Goal: Information Seeking & Learning: Learn about a topic

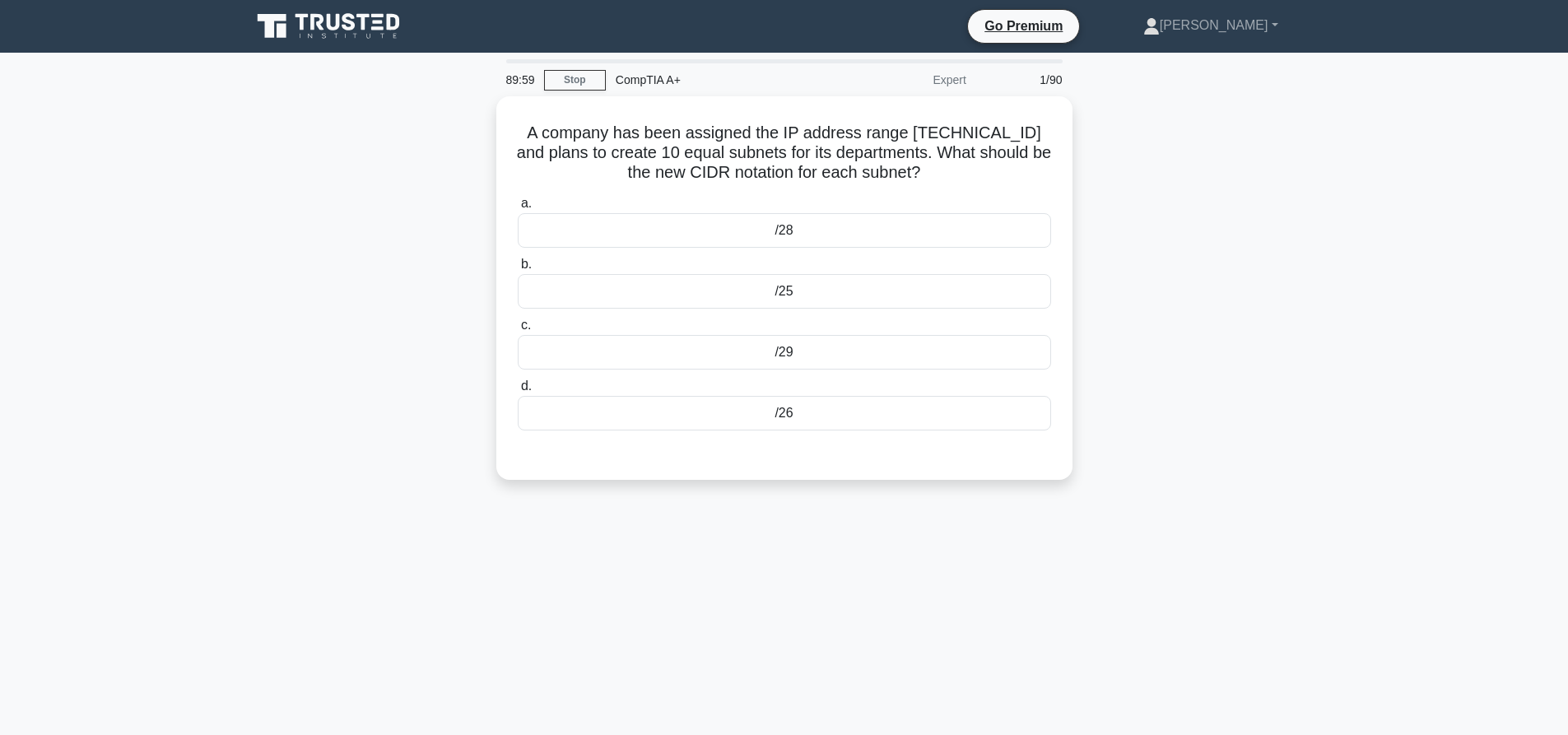
drag, startPoint x: 1286, startPoint y: 274, endPoint x: 1403, endPoint y: 56, distance: 247.4
click at [1291, 258] on div "A company has been assigned the IP address range 192.168.2.0/24 and plans to cr…" at bounding box center [784, 298] width 1086 height 403
click at [1424, 183] on main "89:57 Stop CompTIA A+ Expert 1/90 A company has been assigned the IP address ra…" at bounding box center [784, 470] width 1568 height 835
drag, startPoint x: 1452, startPoint y: 177, endPoint x: 1451, endPoint y: 105, distance: 72.0
click at [1452, 162] on main "89:39 Stop CompTIA A+ Expert 1/90 A company has been assigned the IP address ra…" at bounding box center [784, 470] width 1568 height 835
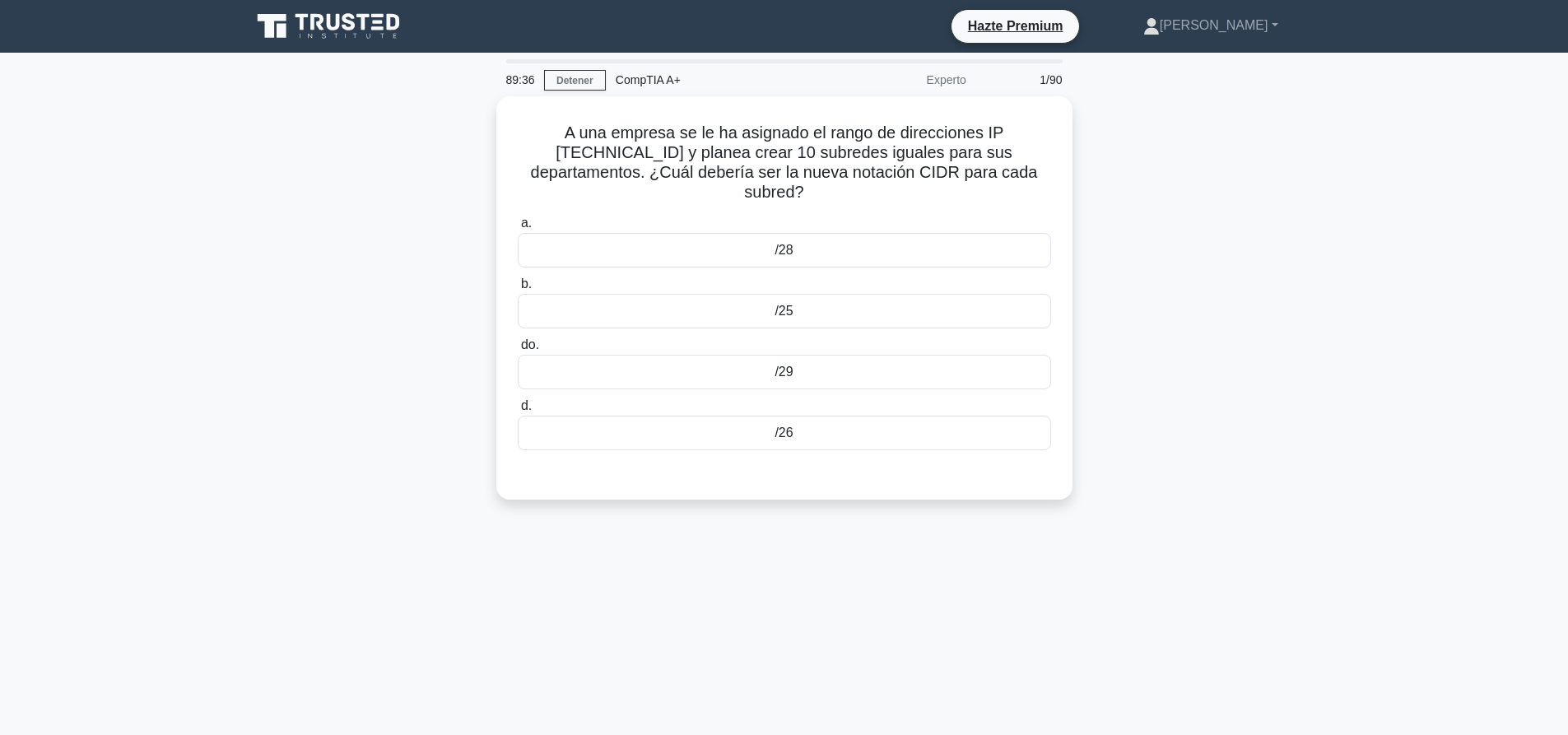
click at [1340, 339] on main "89:36 Detener CompTIA A+ Experto 1/90 A una empresa se le ha asignado el rango …" at bounding box center [784, 470] width 1568 height 835
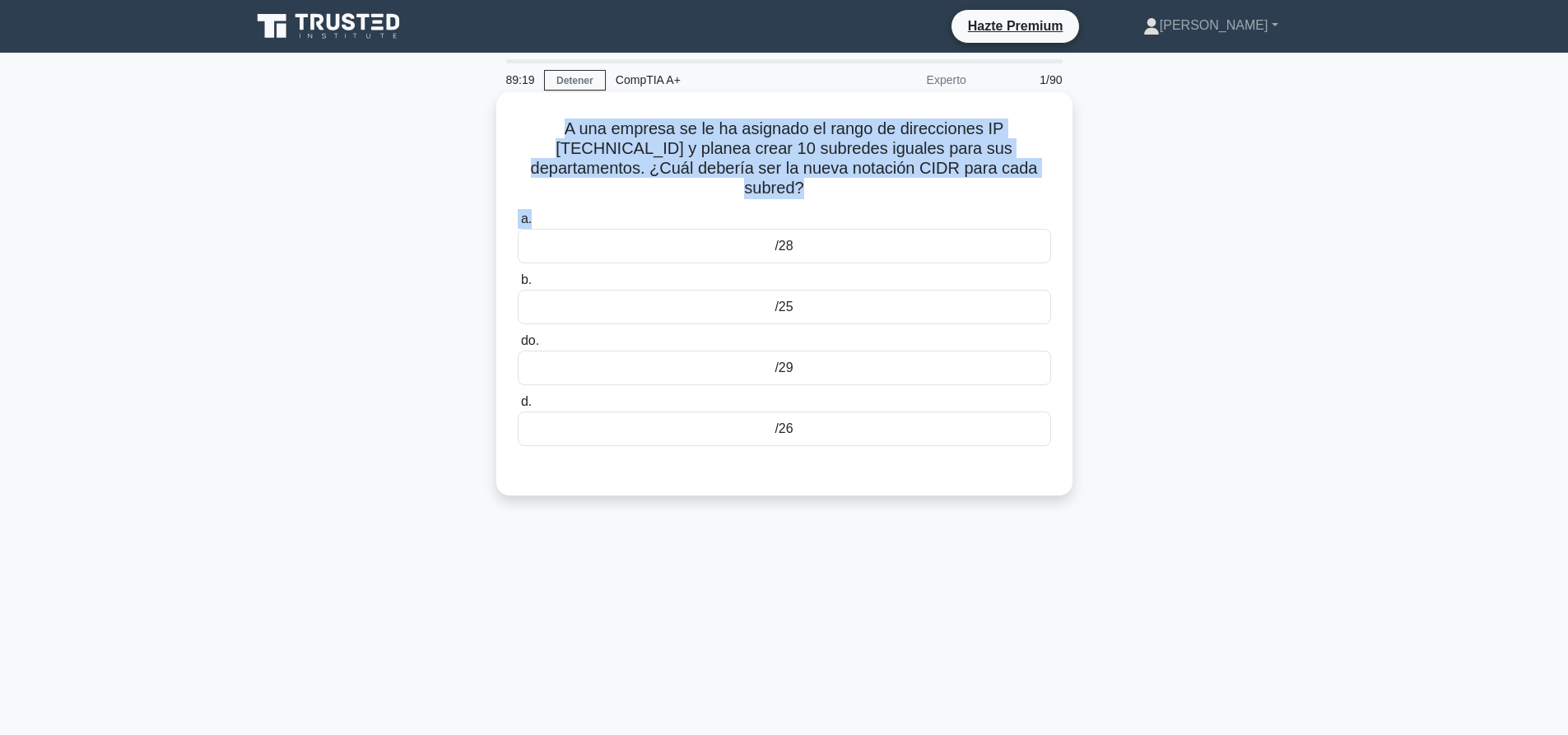
drag, startPoint x: 812, startPoint y: 203, endPoint x: 526, endPoint y: 121, distance: 297.5
click at [526, 121] on div "A una empresa se le ha asignado el rango de direcciones IP 192.168.2.0/24 y pla…" at bounding box center [784, 293] width 563 height 390
click at [836, 206] on div "A una empresa se le ha asignado el rango de direcciones IP 192.168.2.0/24 y pla…" at bounding box center [784, 293] width 563 height 390
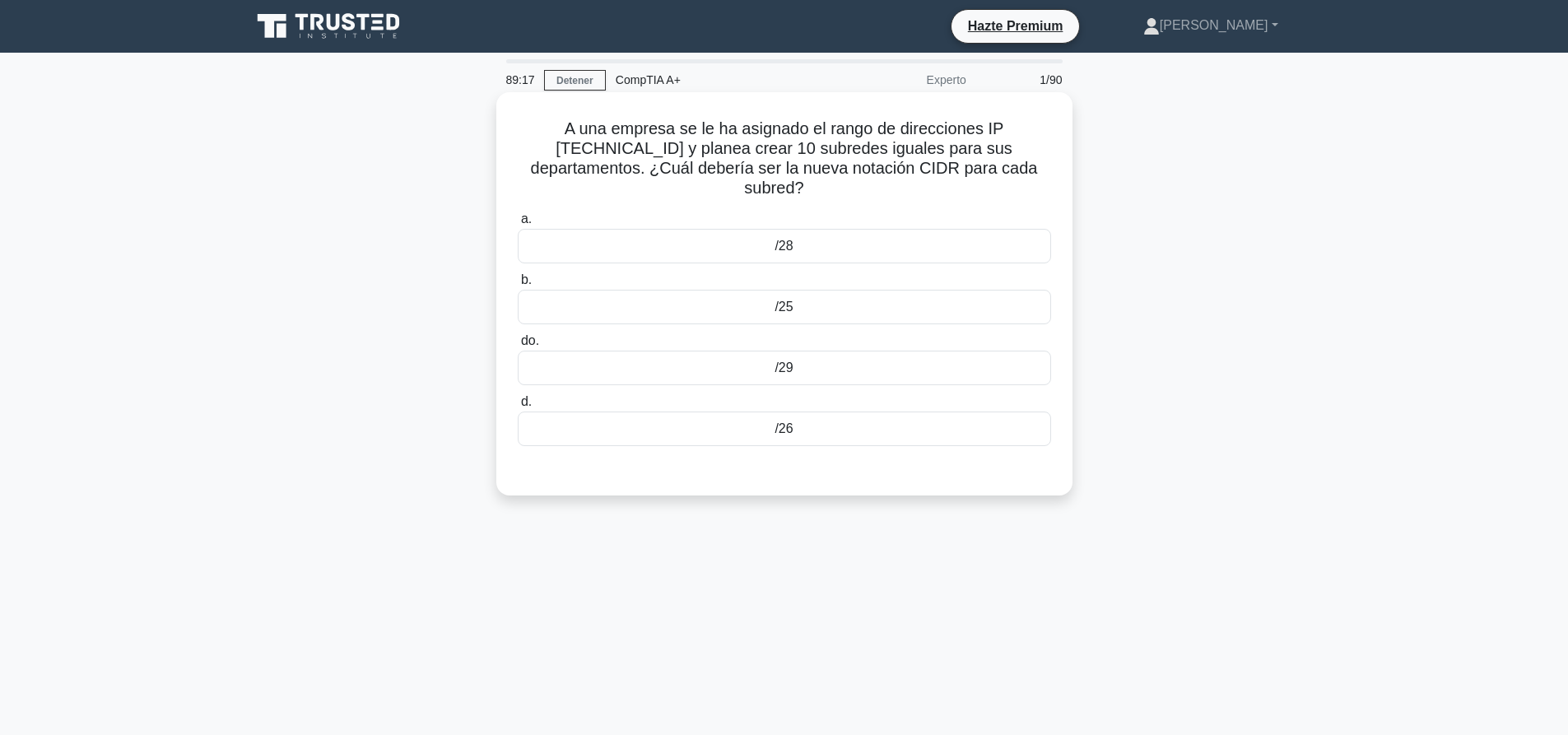
drag, startPoint x: 810, startPoint y: 195, endPoint x: 554, endPoint y: 134, distance: 263.2
click at [554, 134] on h5 "A una empresa se le ha asignado el rango de direcciones IP 192.168.2.0/24 y pla…" at bounding box center [784, 159] width 536 height 80
copy font "A una empresa se le ha asignado el rango de direcciones IP [TECHNICAL_ID] y pla…"
click at [809, 236] on div "/28" at bounding box center [784, 246] width 533 height 34
click at [518, 225] on input "a. /28" at bounding box center [518, 218] width 0 height 11
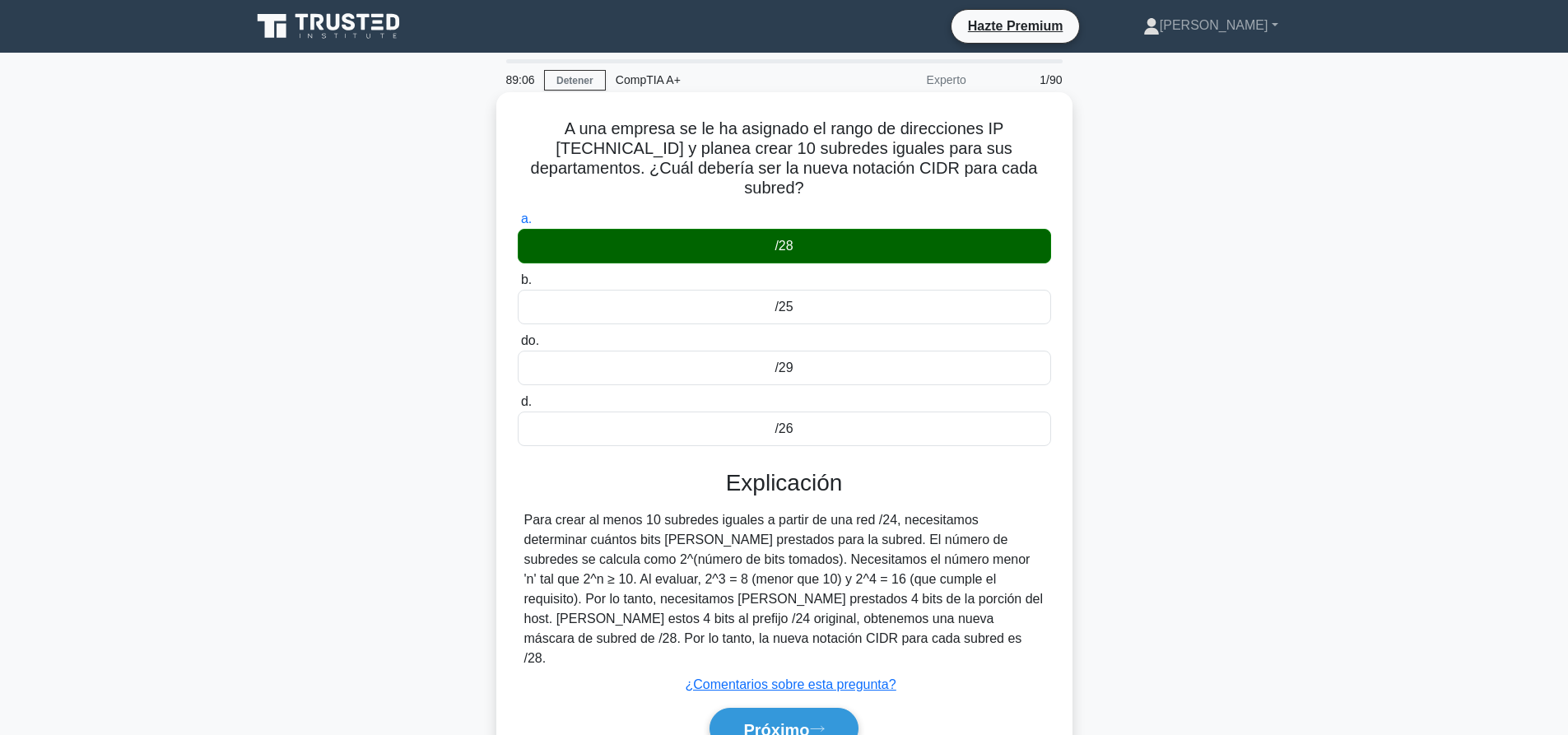
scroll to position [82, 0]
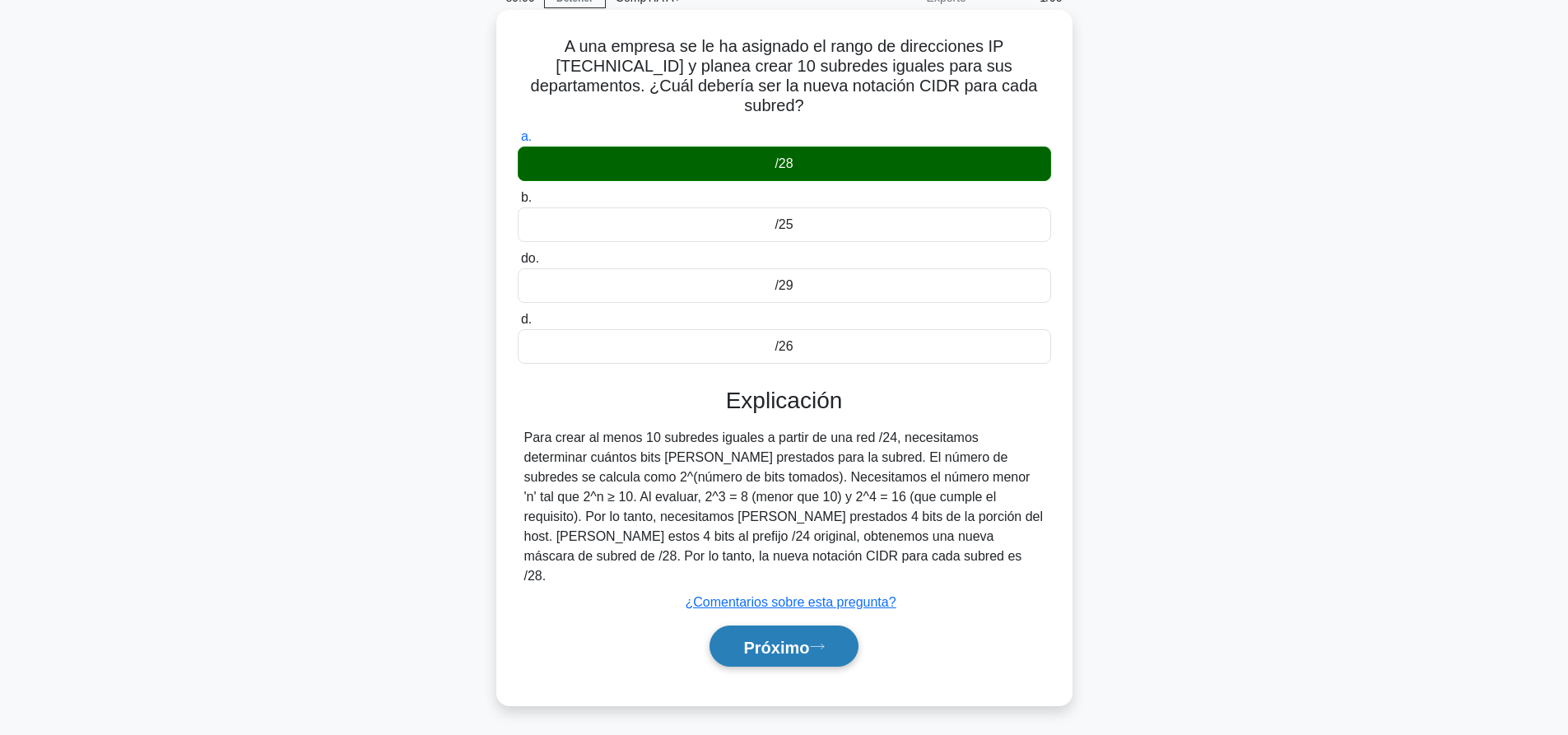
click at [782, 637] on font "Próximo" at bounding box center [775, 646] width 66 height 18
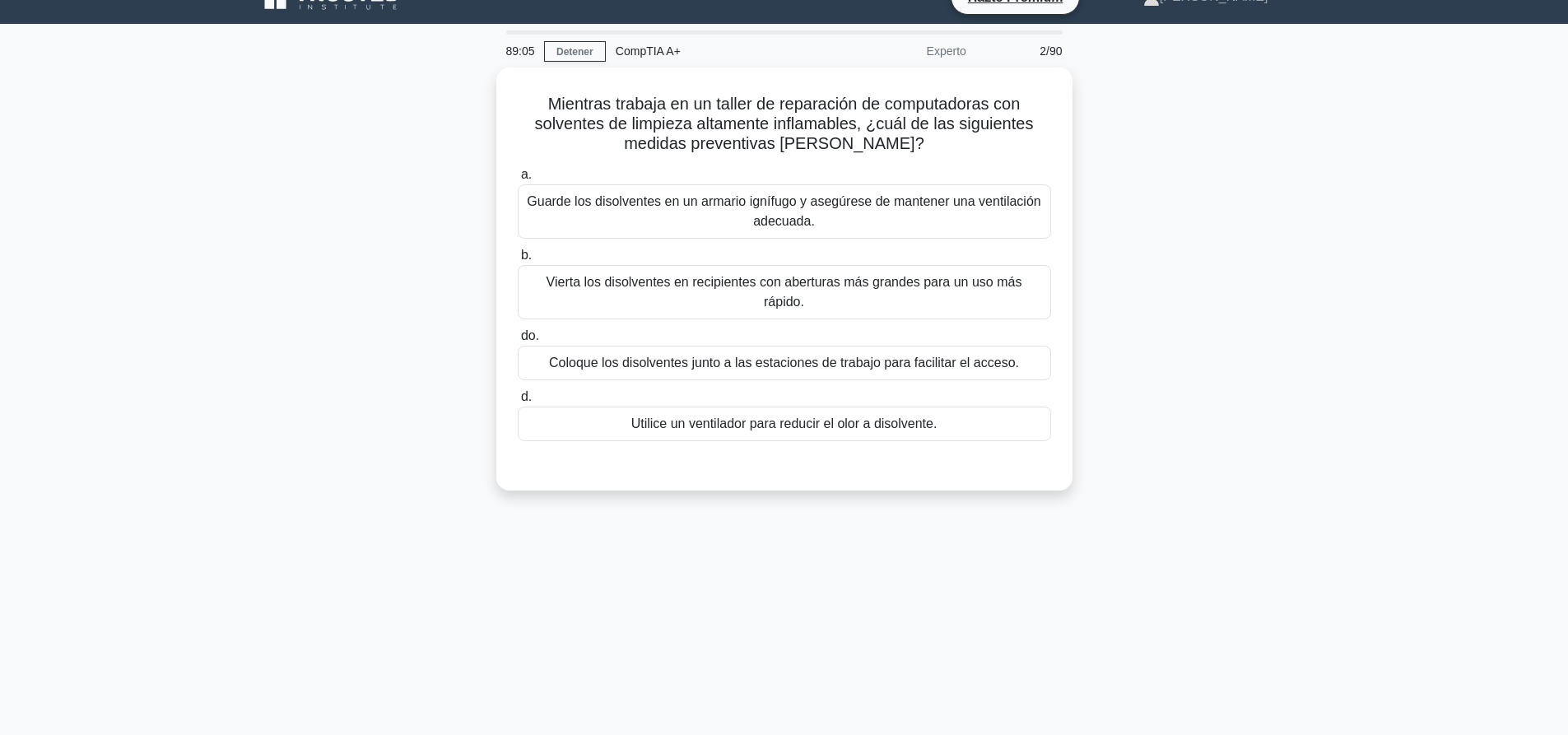
scroll to position [0, 0]
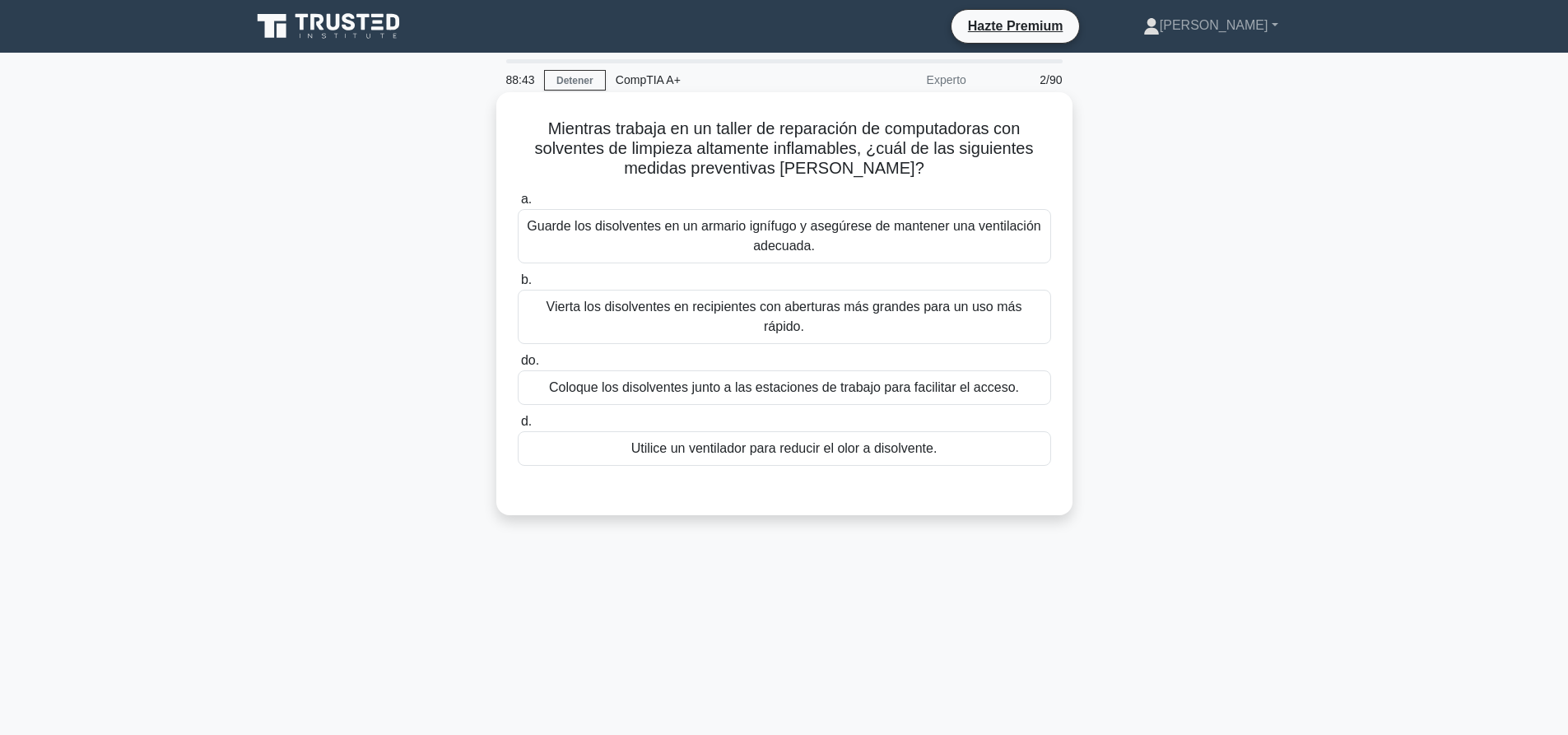
click at [707, 226] on font "Guarde los disolventes en un armario ignífugo y asegúrese de mantener una venti…" at bounding box center [783, 235] width 513 height 33
click at [518, 205] on input "a. Guarde los disolventes en un armario ignífugo y asegúrese de mantener una ve…" at bounding box center [518, 199] width 0 height 11
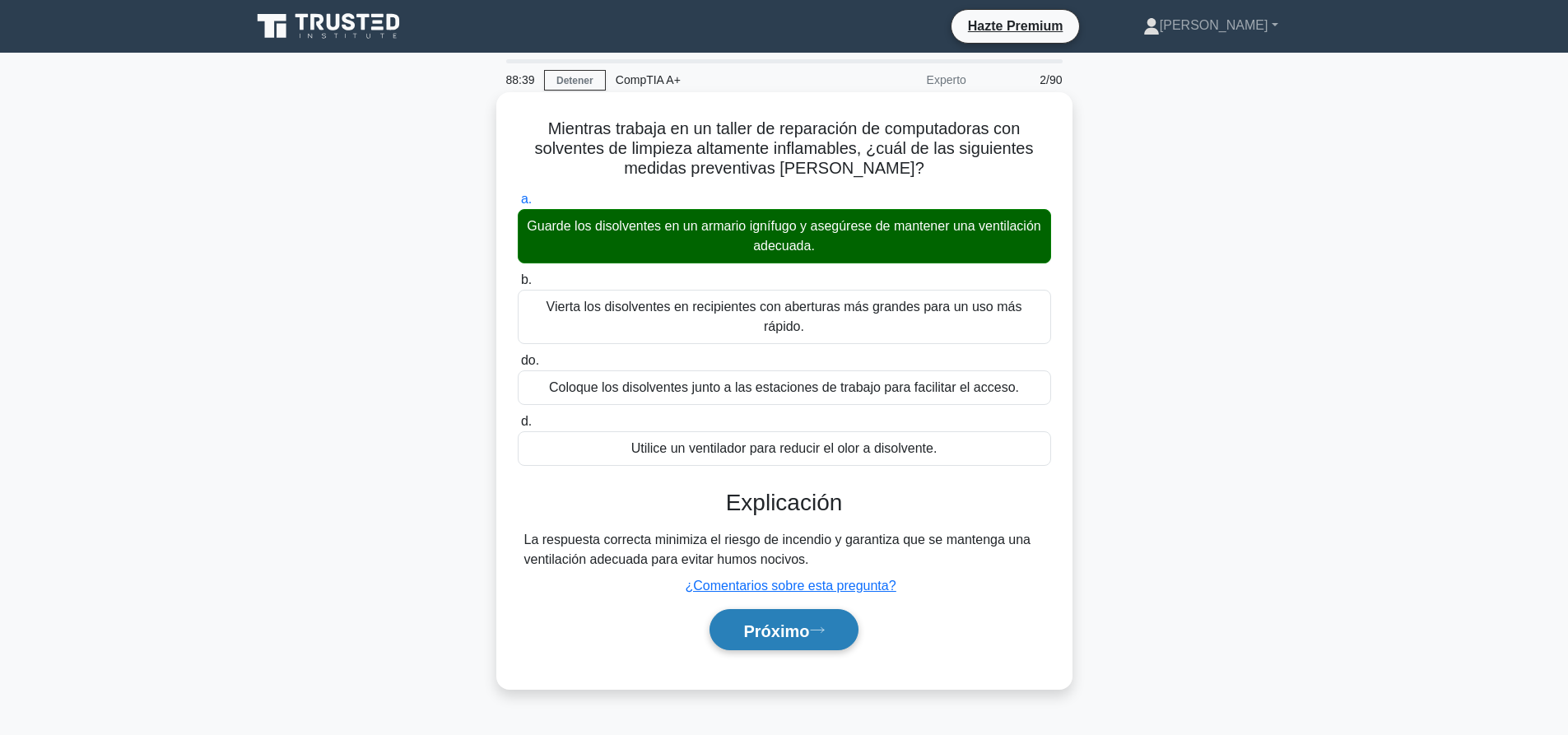
click at [802, 609] on button "Próximo" at bounding box center [783, 630] width 148 height 42
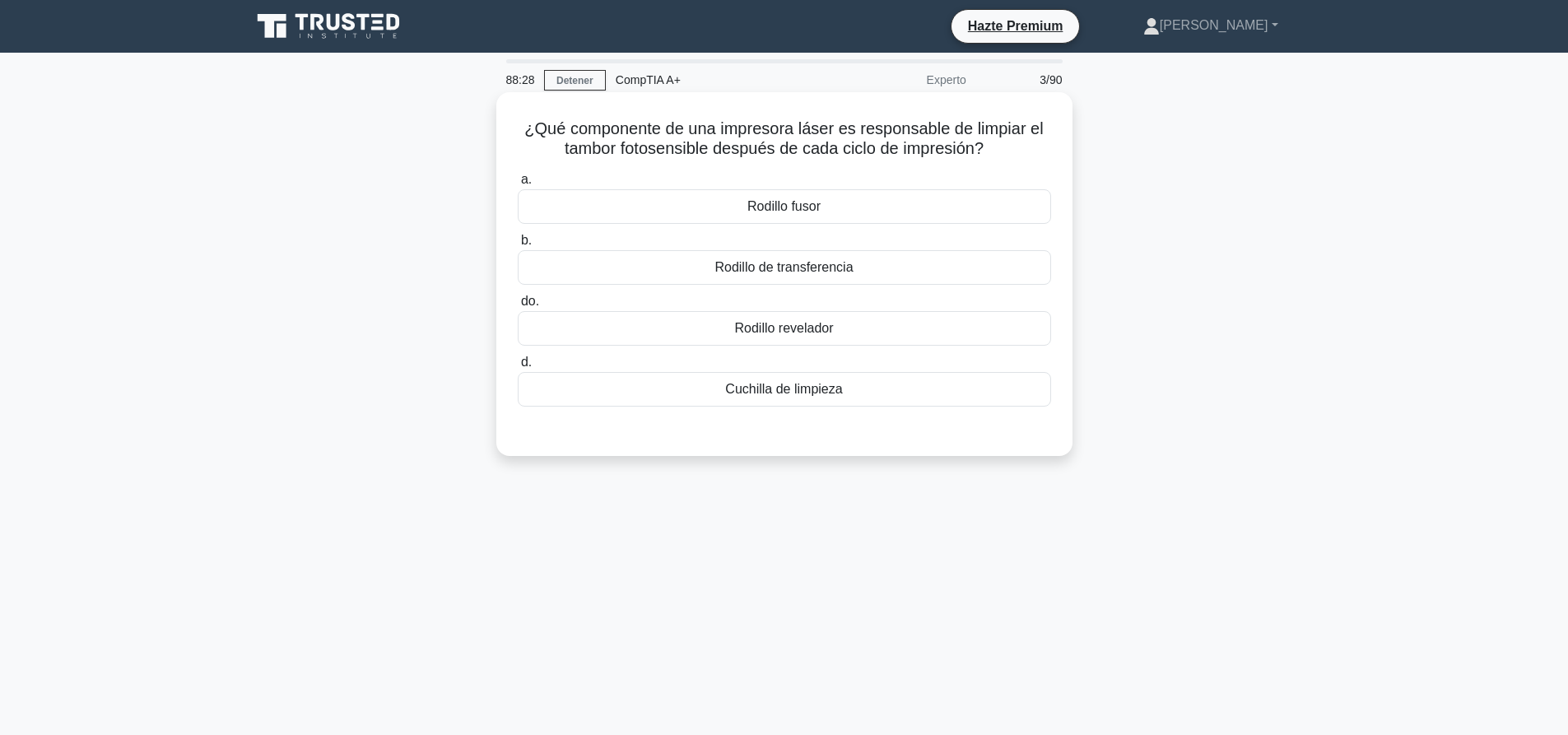
click at [791, 391] on font "Cuchilla de limpieza" at bounding box center [783, 389] width 117 height 14
click at [518, 368] on input "d. Cuchilla de limpieza" at bounding box center [518, 362] width 0 height 11
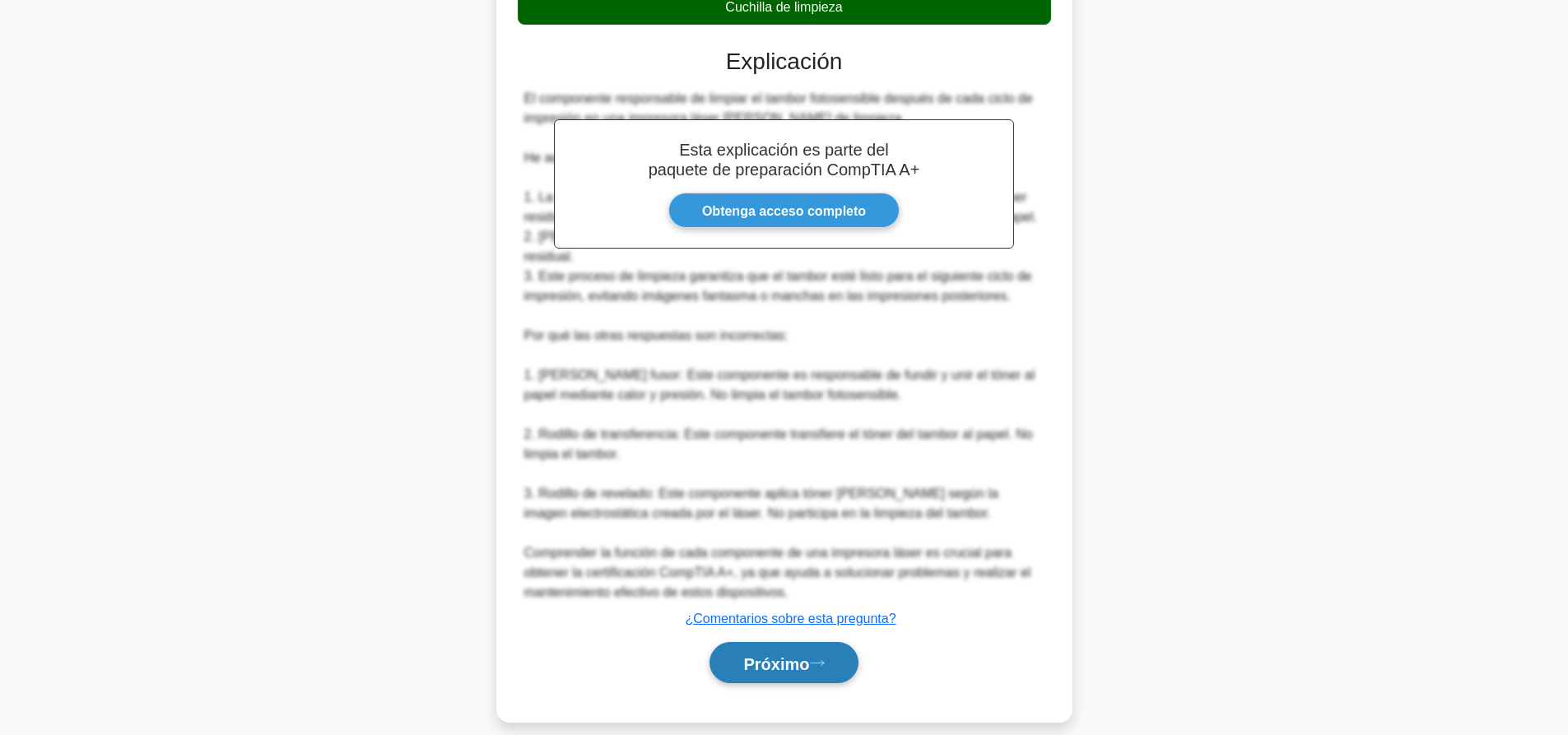
click at [785, 641] on button "Próximo" at bounding box center [783, 662] width 148 height 42
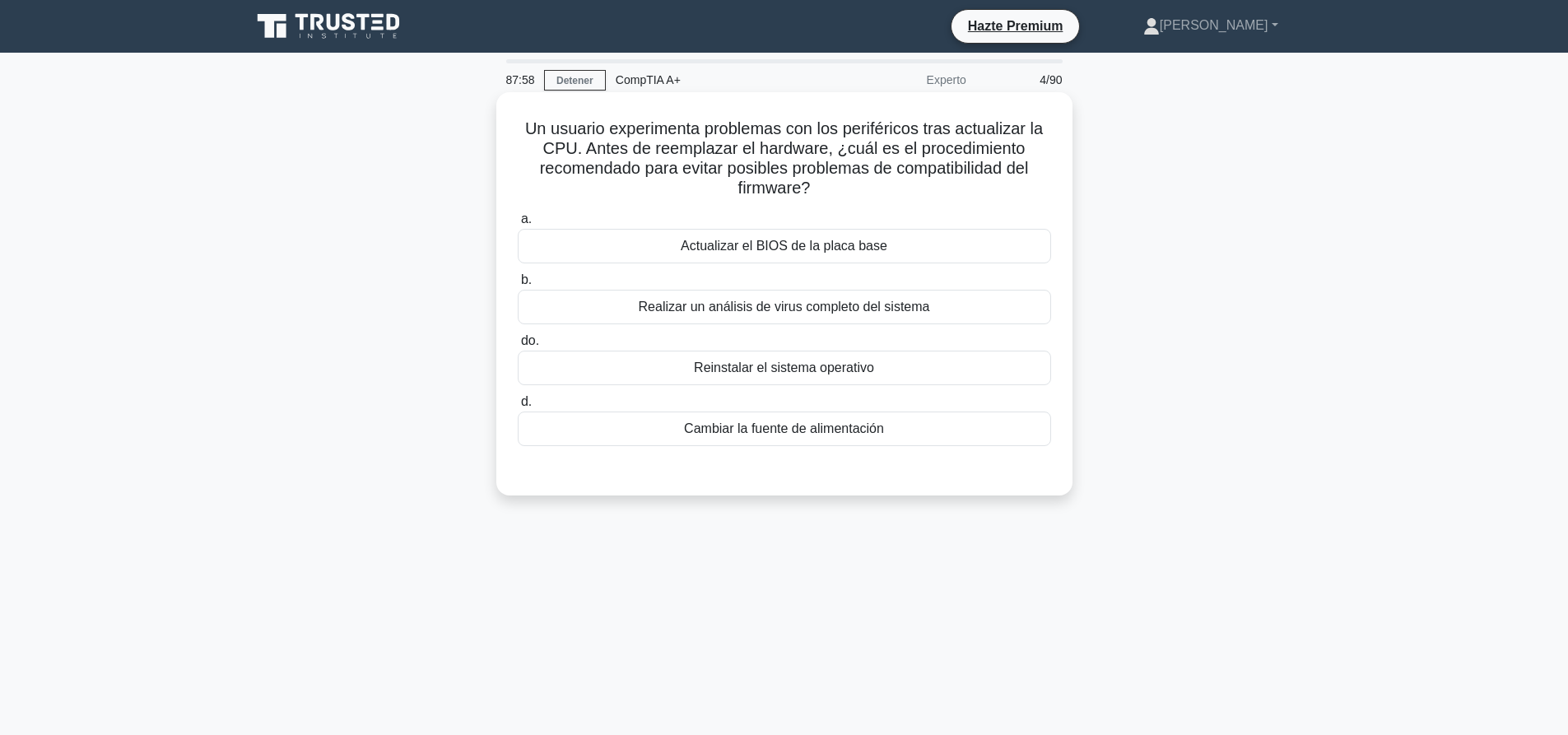
click at [837, 245] on font "Actualizar el BIOS de la placa base" at bounding box center [784, 245] width 207 height 14
click at [518, 225] on input "a. Actualizar el BIOS de la placa base" at bounding box center [518, 218] width 0 height 11
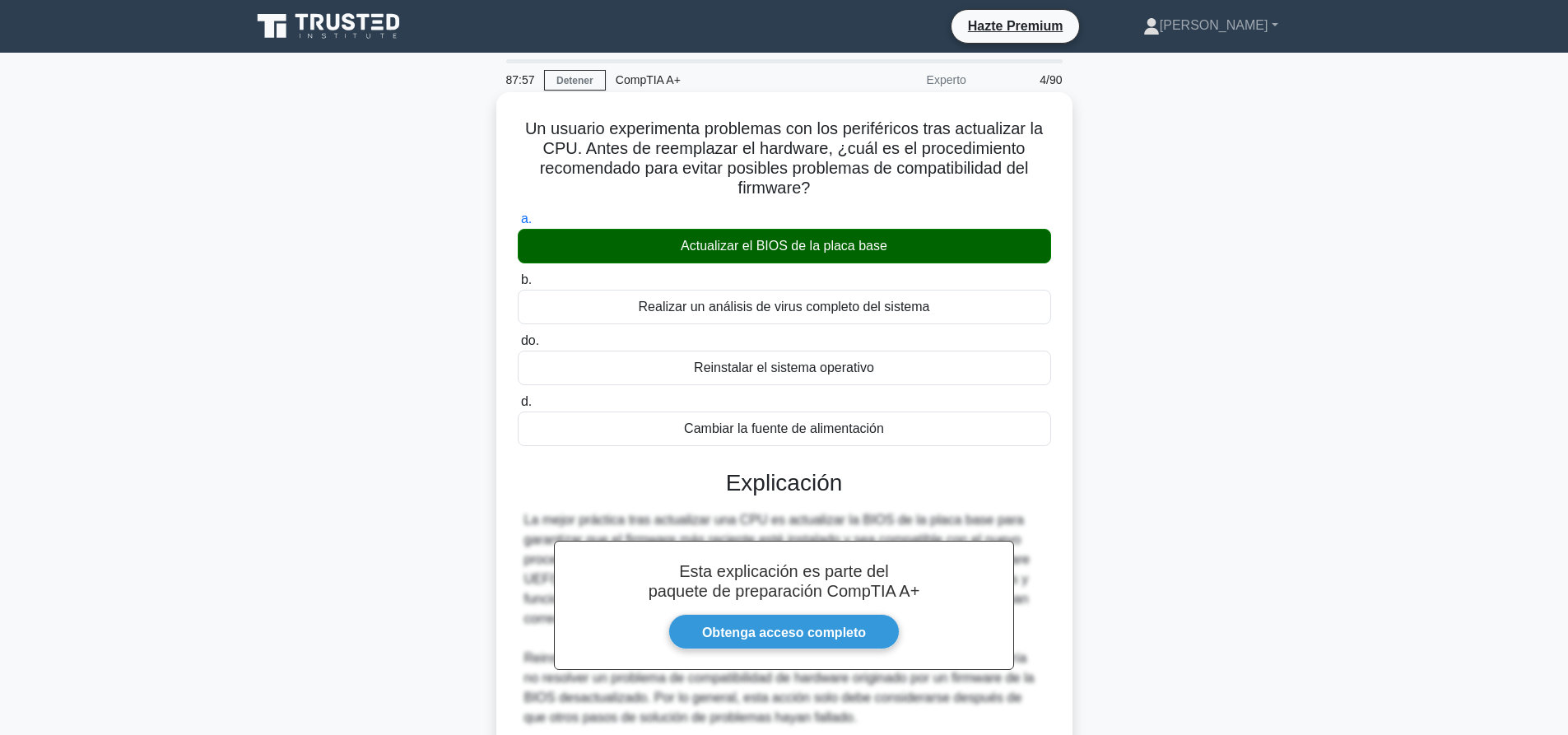
scroll to position [401, 0]
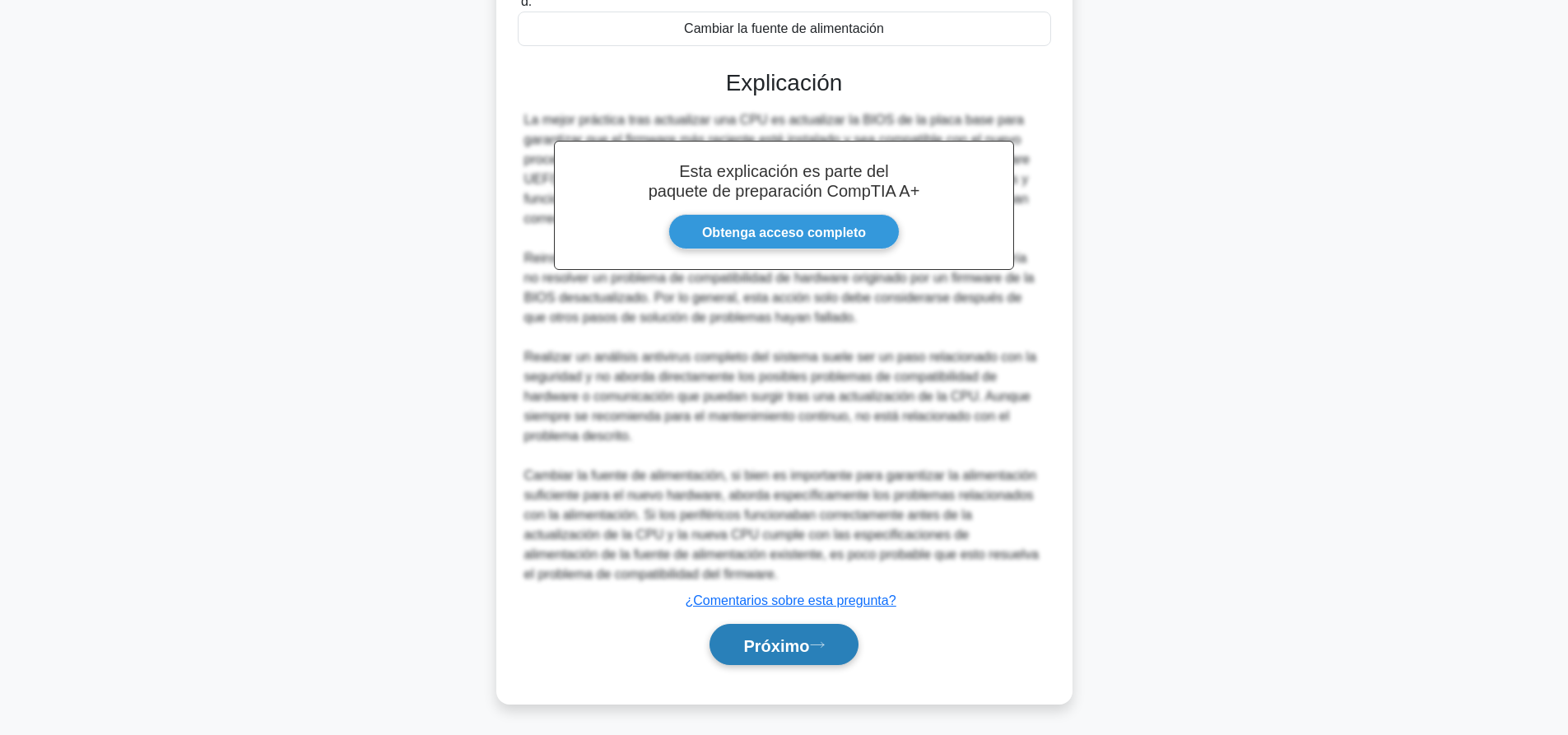
click at [840, 641] on button "Próximo" at bounding box center [783, 645] width 148 height 42
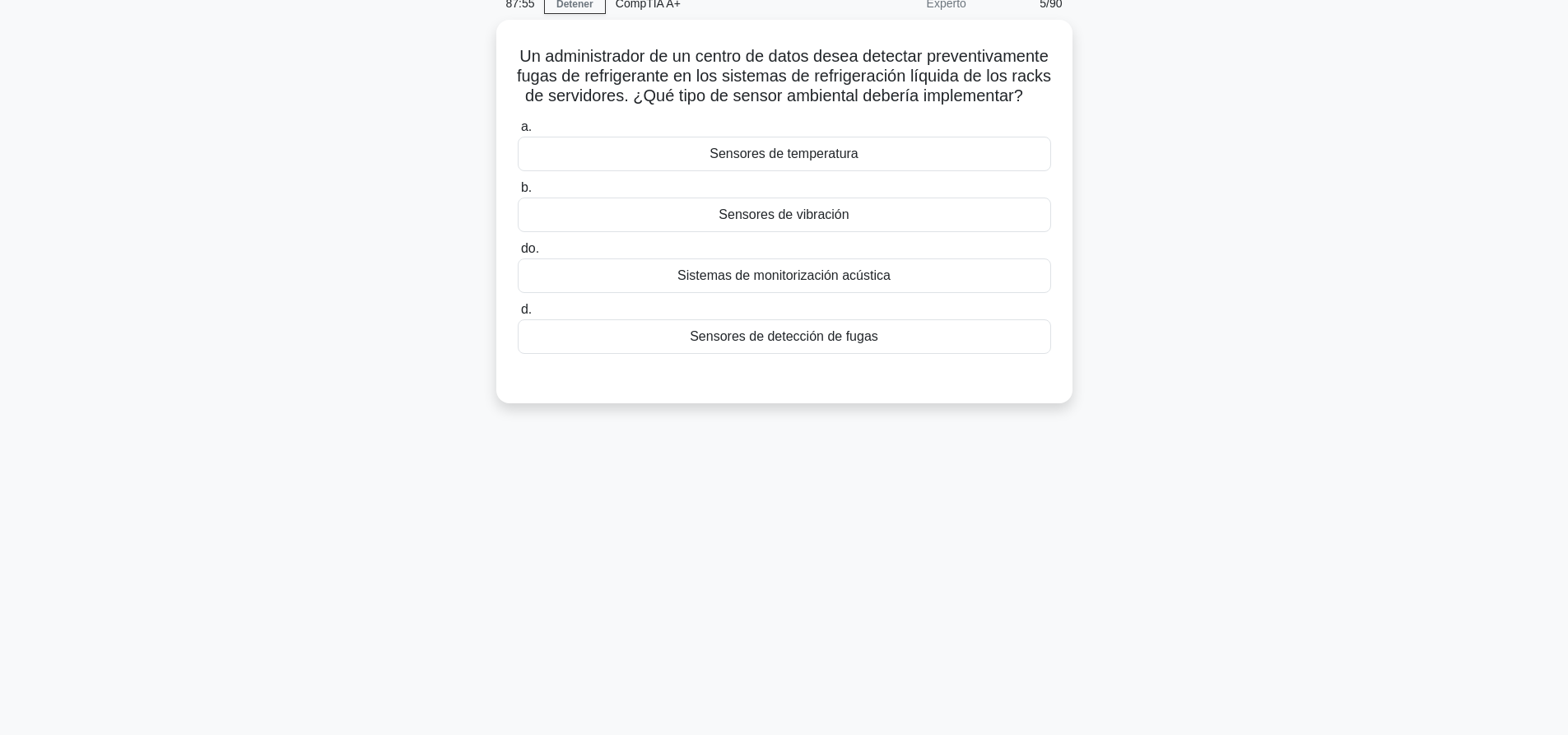
scroll to position [0, 0]
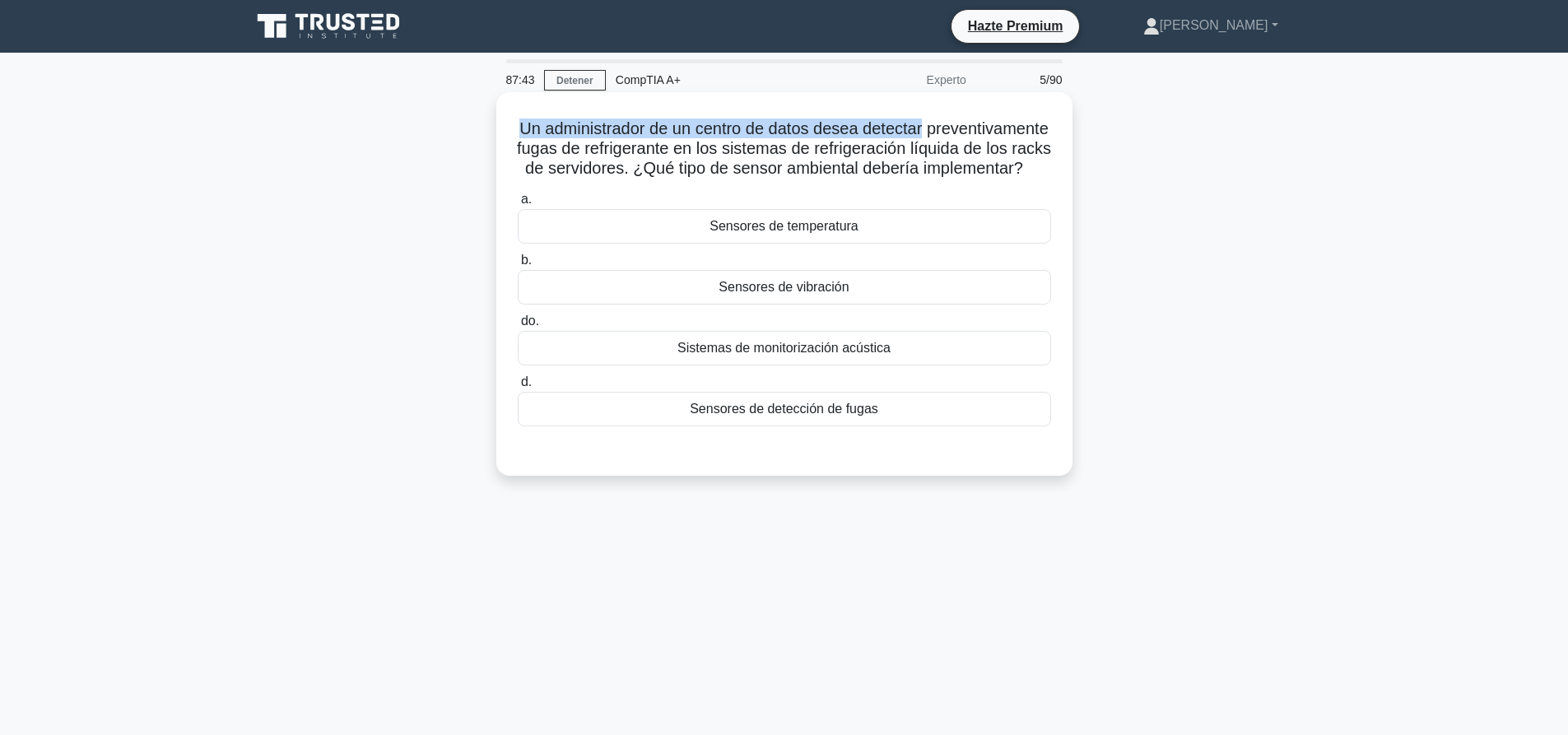
drag, startPoint x: 578, startPoint y: 126, endPoint x: 997, endPoint y: 130, distance: 419.0
click at [997, 130] on h5 "Un administrador de un centro de datos desea detectar preventivamente fugas de …" at bounding box center [784, 149] width 536 height 61
drag, startPoint x: 583, startPoint y: 119, endPoint x: 1015, endPoint y: 138, distance: 432.4
click at [1015, 138] on font "Un administrador de un centro de datos desea detectar preventivamente fugas de …" at bounding box center [784, 148] width 534 height 57
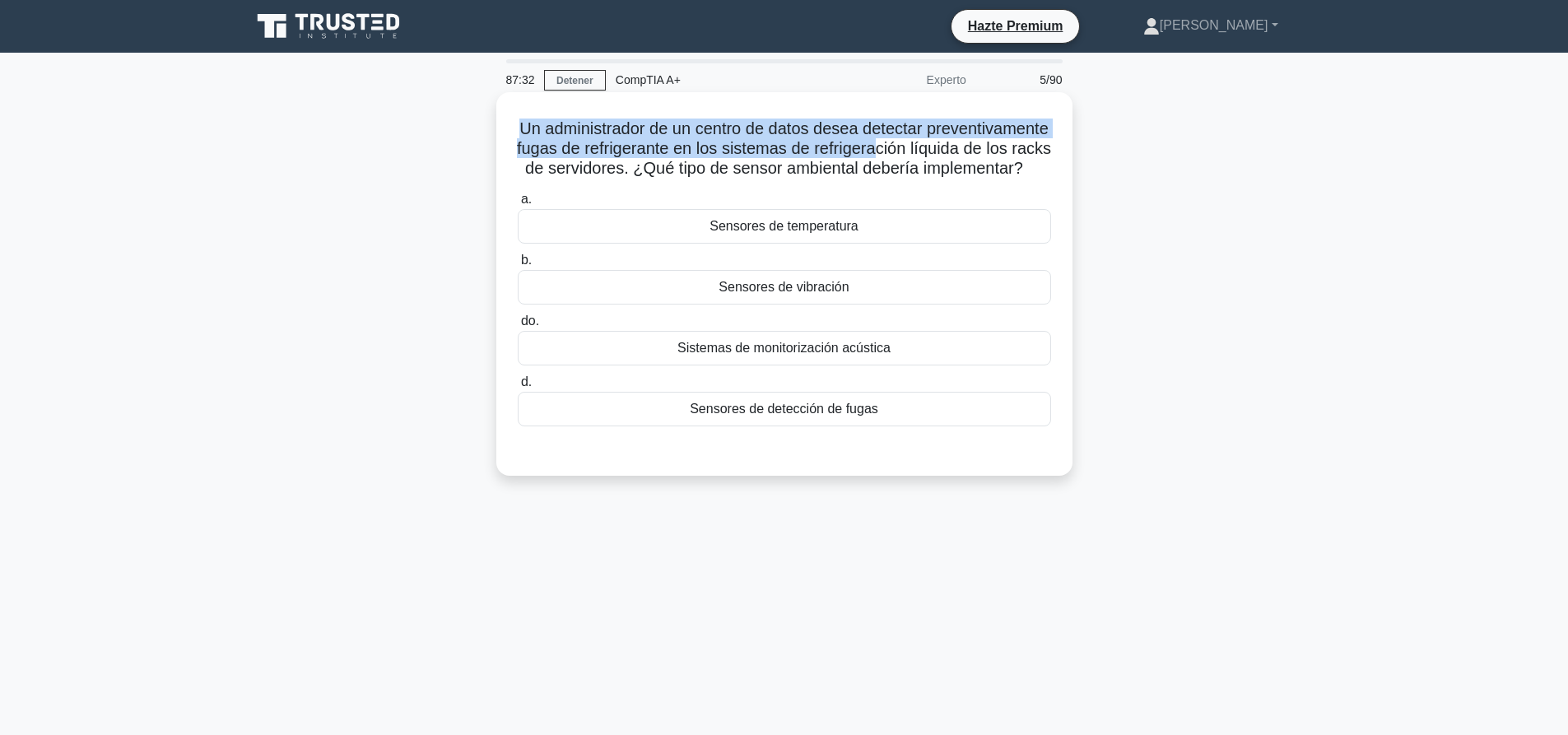
click at [1015, 138] on font "Un administrador de un centro de datos desea detectar preventivamente fugas de …" at bounding box center [784, 148] width 534 height 57
drag, startPoint x: 576, startPoint y: 116, endPoint x: 988, endPoint y: 133, distance: 412.4
click at [988, 133] on div "Un administrador de un centro de datos desea detectar preventivamente fugas de …" at bounding box center [784, 283] width 563 height 370
click at [988, 133] on font "Un administrador de un centro de datos desea detectar preventivamente fugas de …" at bounding box center [784, 148] width 534 height 57
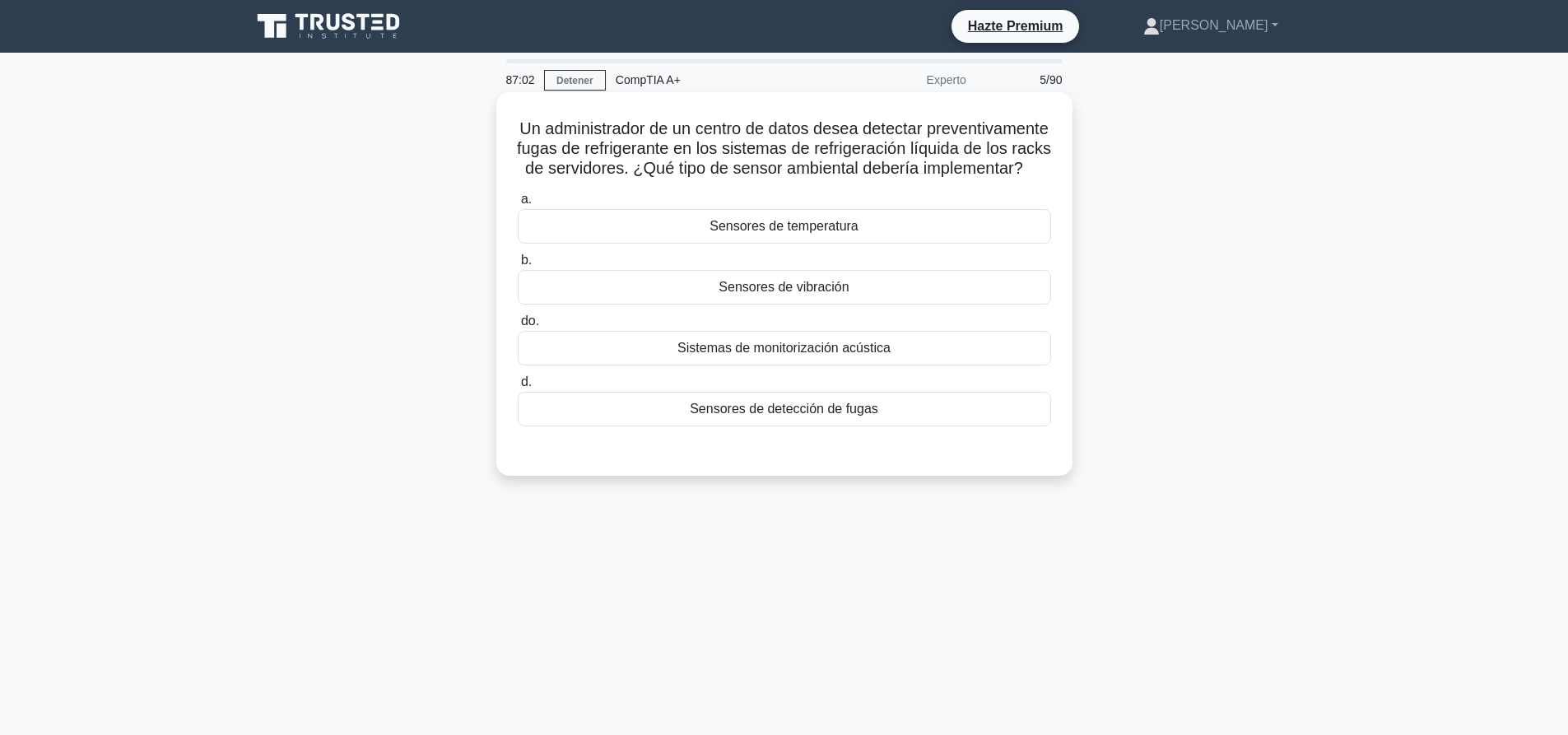
click at [750, 132] on font "Un administrador de un centro de datos desea detectar preventivamente fugas de …" at bounding box center [784, 148] width 534 height 57
click at [779, 426] on div "Sensores de detección de fugas" at bounding box center [784, 409] width 533 height 34
click at [518, 388] on input "d. Sensores de detección de fugas" at bounding box center [518, 382] width 0 height 11
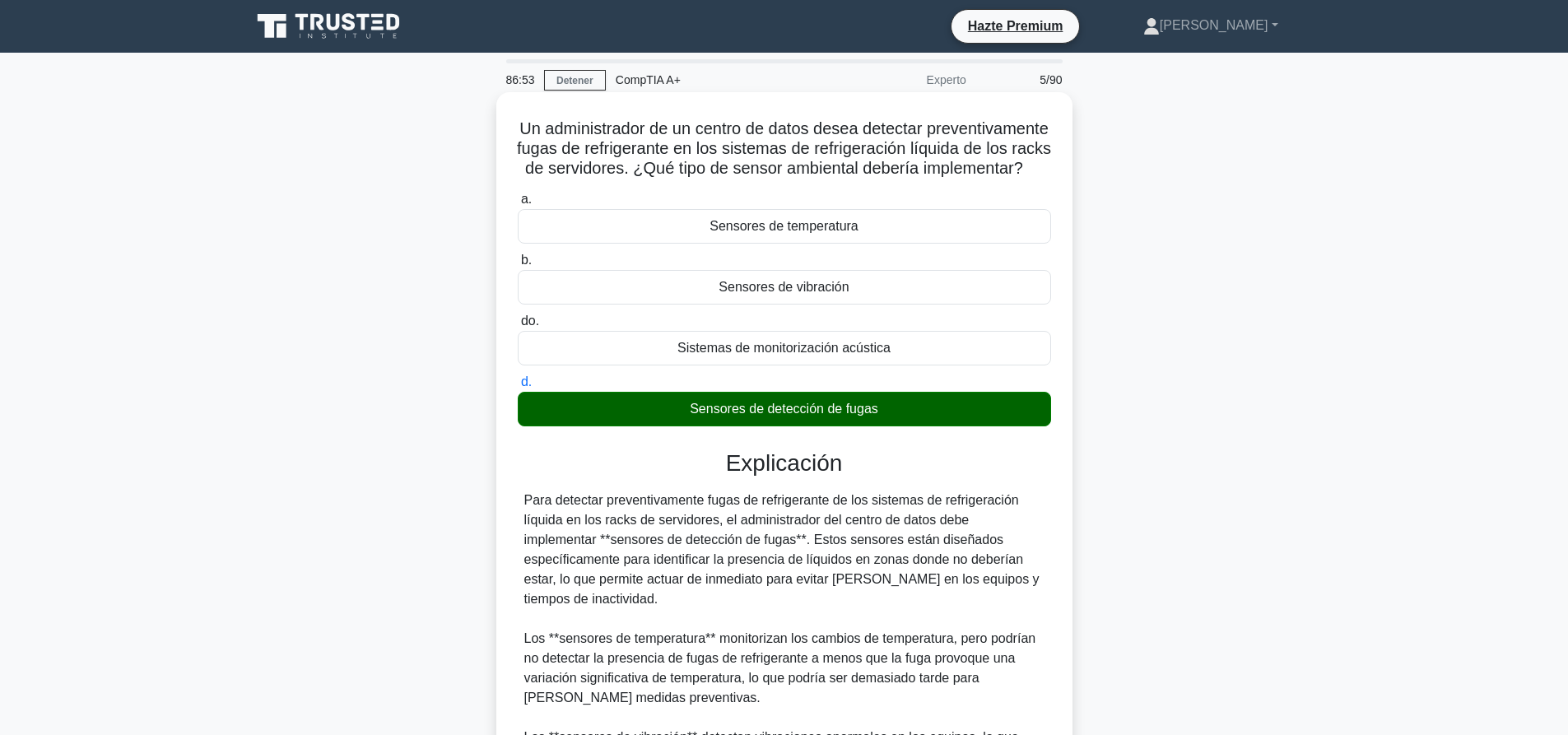
scroll to position [283, 0]
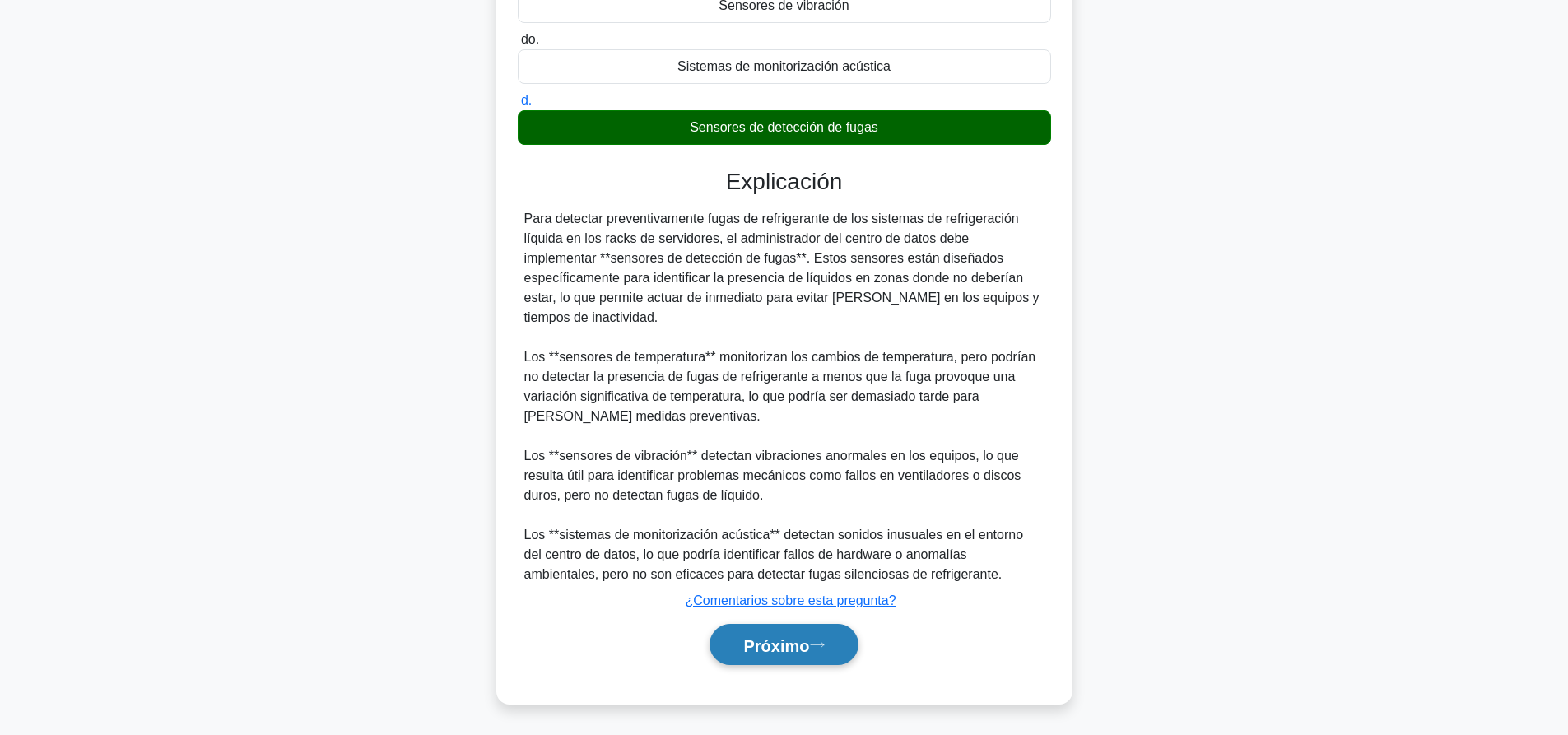
click at [840, 657] on button "Próximo" at bounding box center [783, 645] width 148 height 42
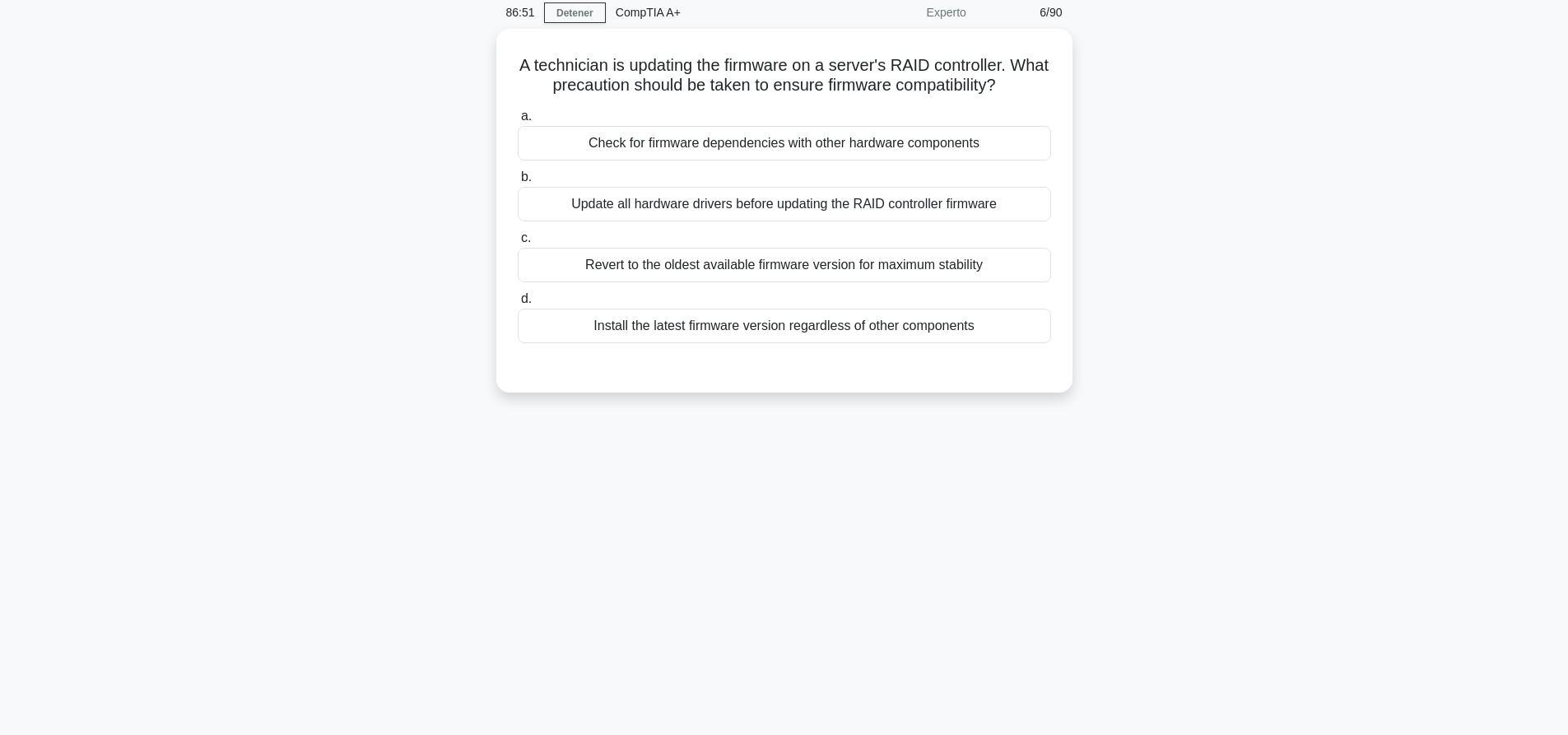
scroll to position [0, 0]
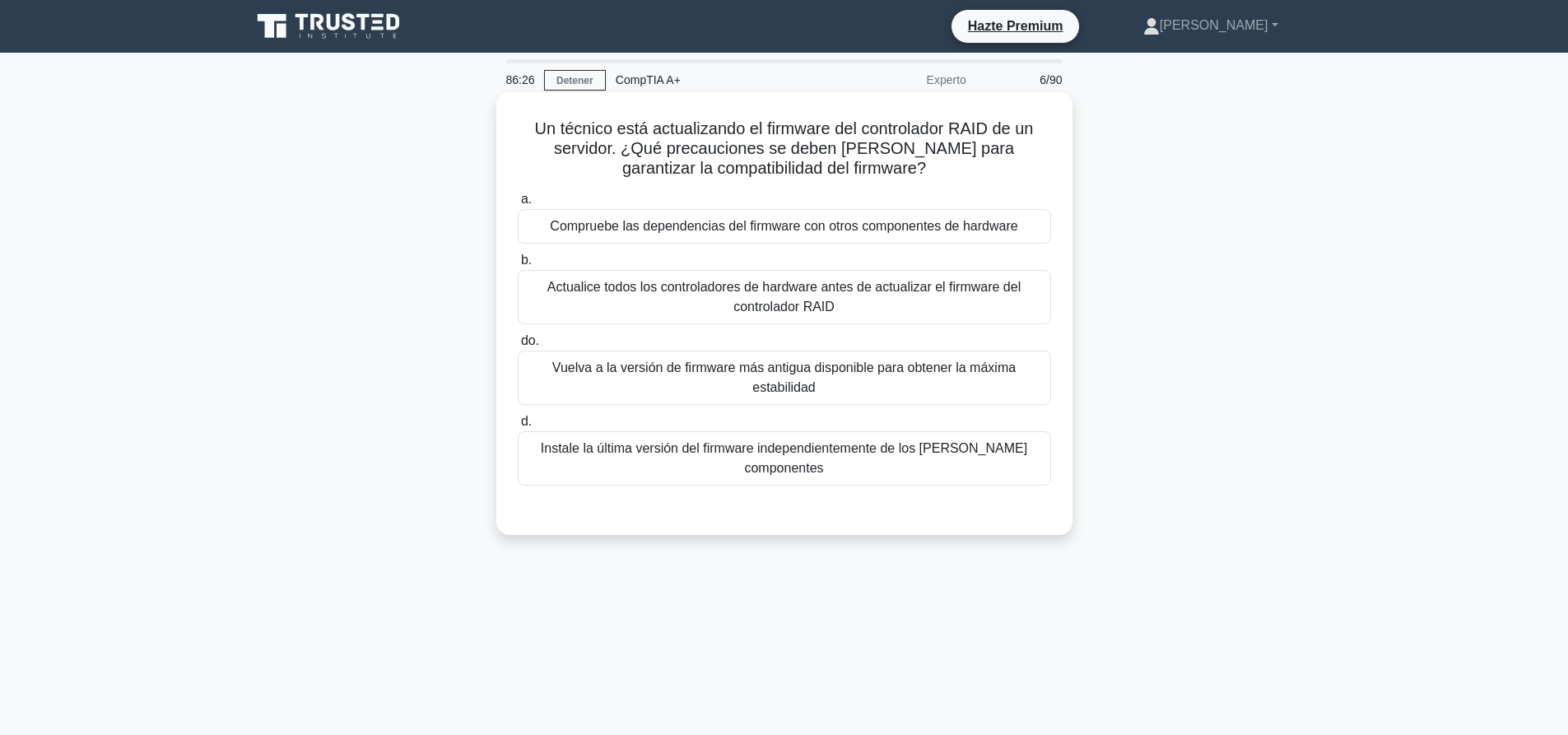
click at [682, 309] on font "Actualice todos los controladores de hardware antes de actualizar el firmware d…" at bounding box center [784, 297] width 519 height 39
click at [518, 266] on input "b. Actualice todos los controladores de hardware antes de actualizar el firmwar…" at bounding box center [518, 259] width 0 height 11
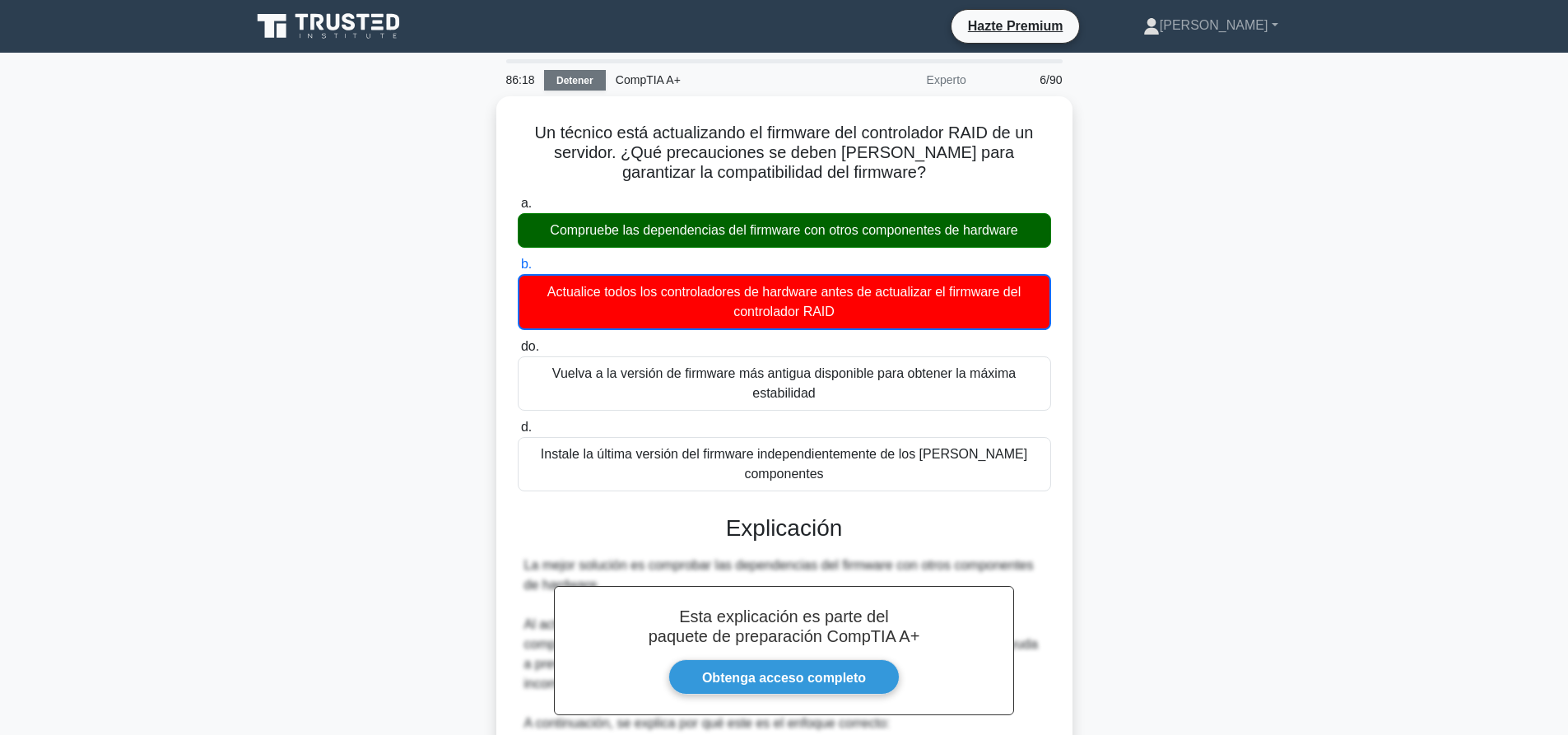
click at [567, 88] on link "Detener" at bounding box center [574, 79] width 61 height 20
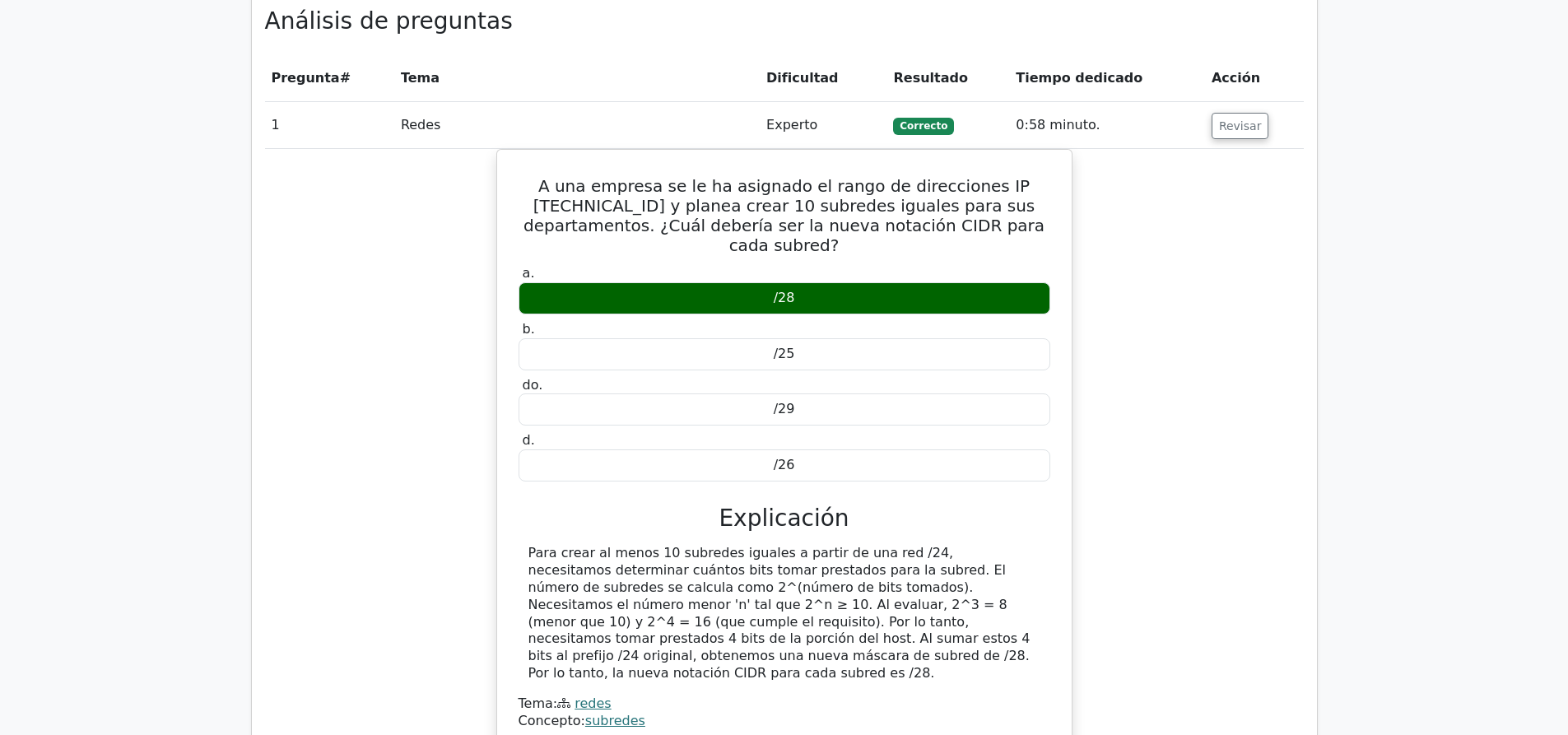
scroll to position [1563, 0]
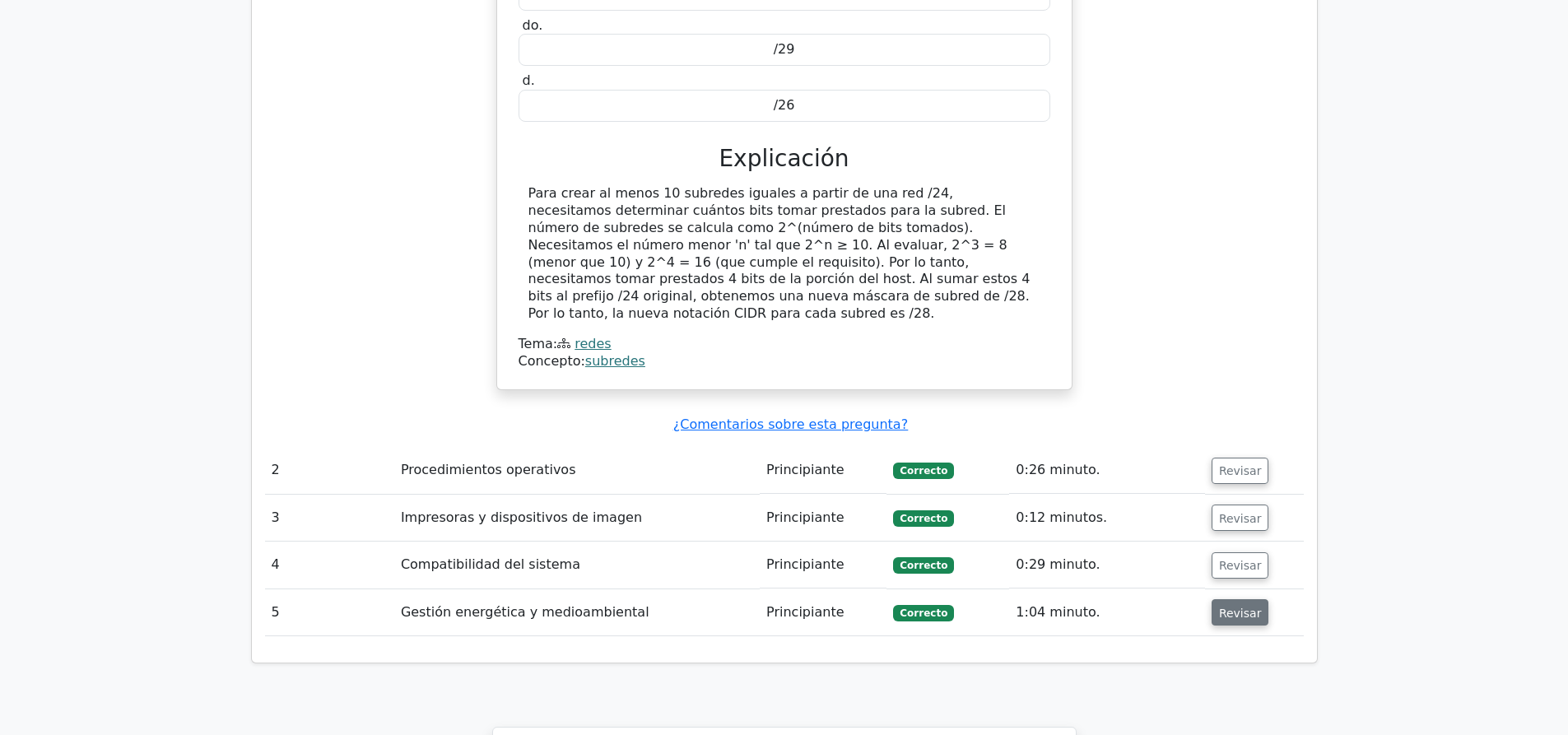
click at [1225, 599] on button "Revisar" at bounding box center [1240, 612] width 57 height 27
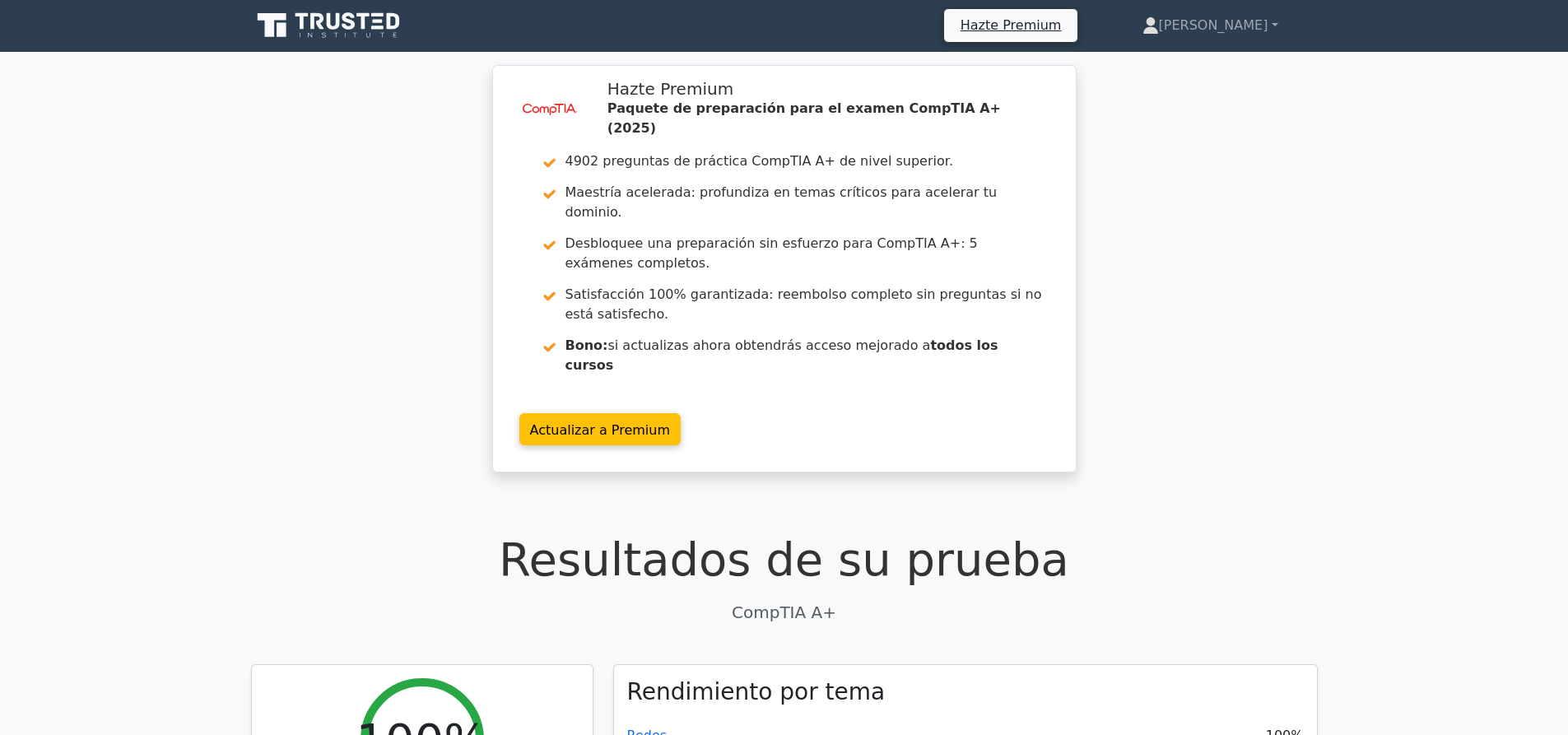
scroll to position [0, 0]
